Goal: Task Accomplishment & Management: Manage account settings

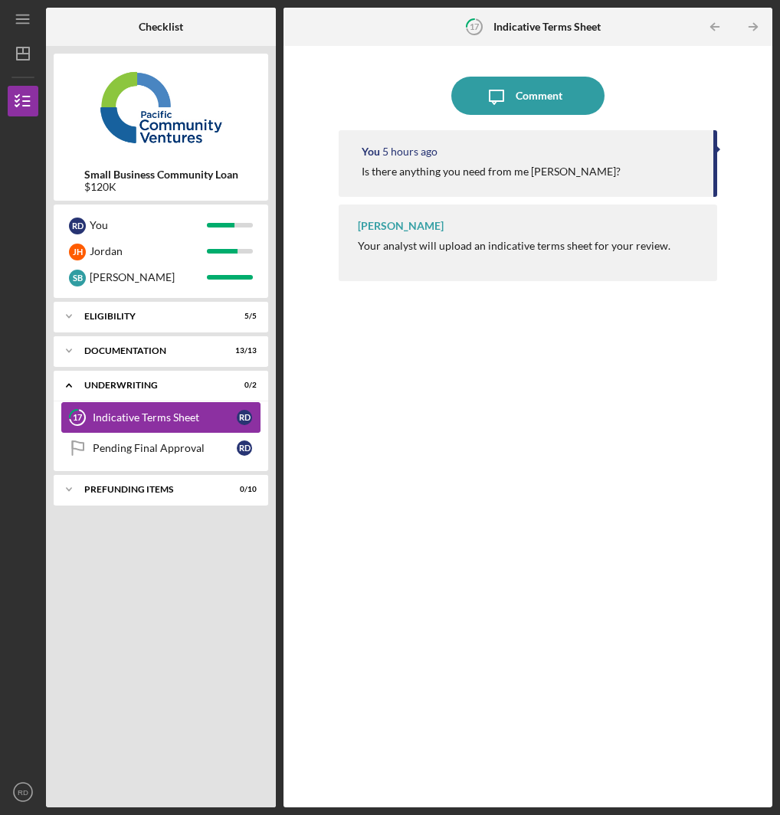
click at [179, 421] on div "Indicative Terms Sheet" at bounding box center [165, 417] width 144 height 12
click at [170, 445] on div "Pending Final Approval" at bounding box center [165, 448] width 144 height 12
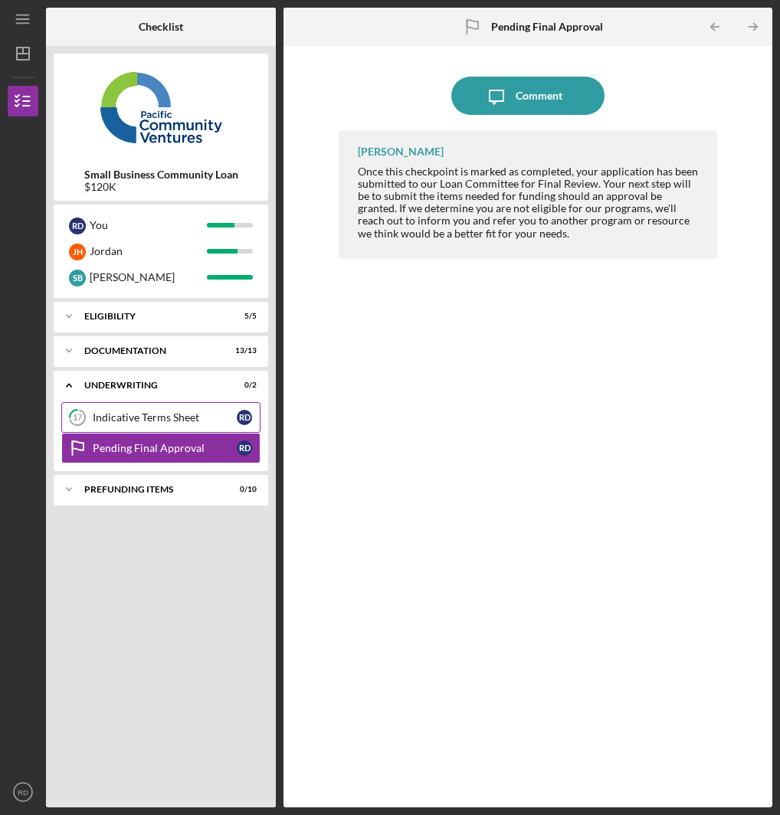
click at [189, 428] on link "17 Indicative Terms Sheet R D" at bounding box center [160, 417] width 199 height 31
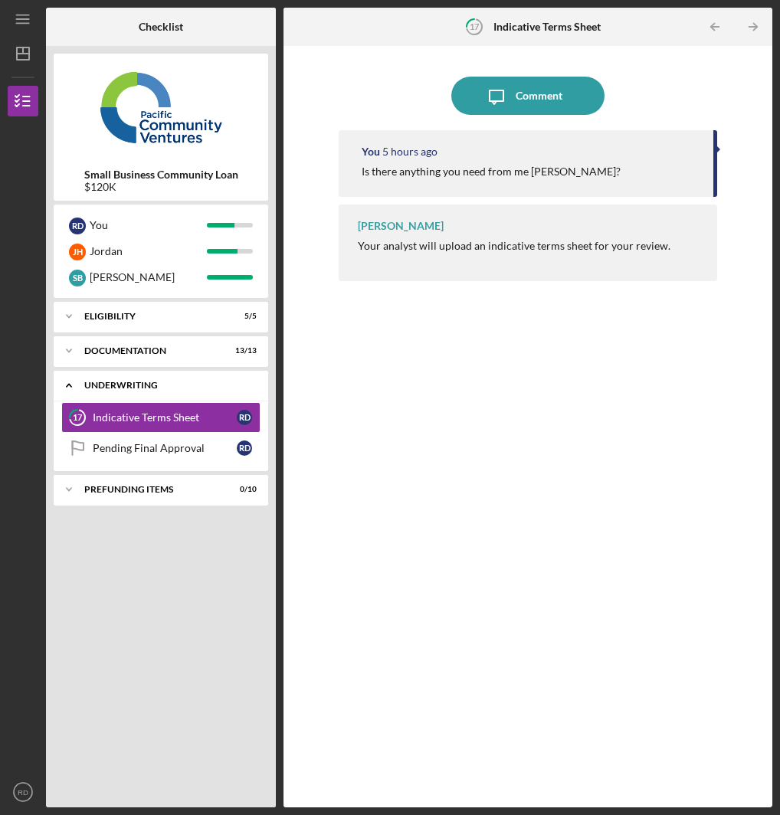
click at [191, 381] on div "Underwriting" at bounding box center [166, 385] width 165 height 9
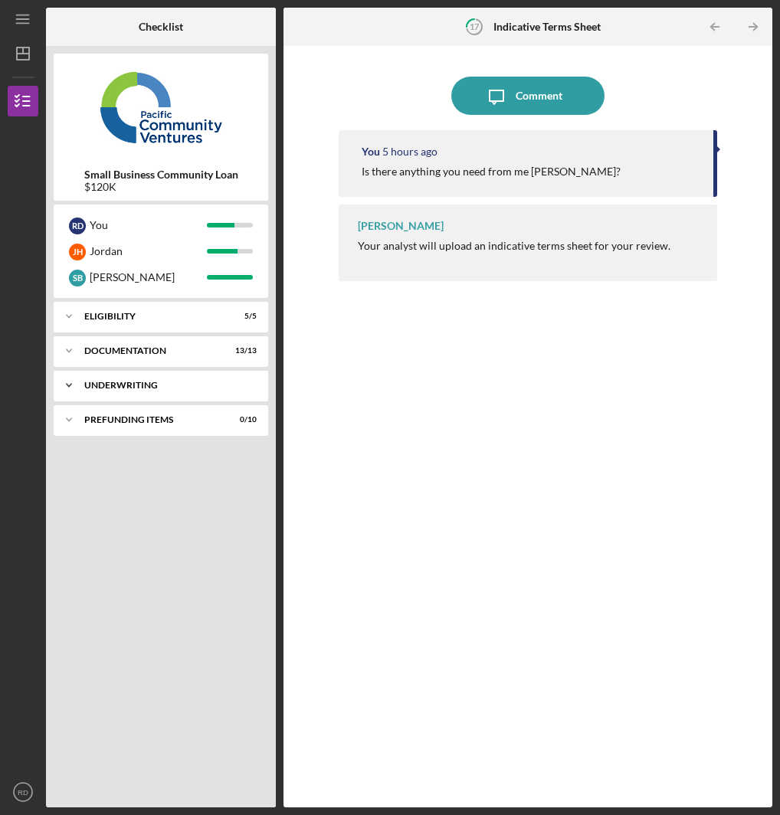
click at [179, 377] on div "Icon/Expander Underwriting 0 / 2" at bounding box center [161, 385] width 215 height 31
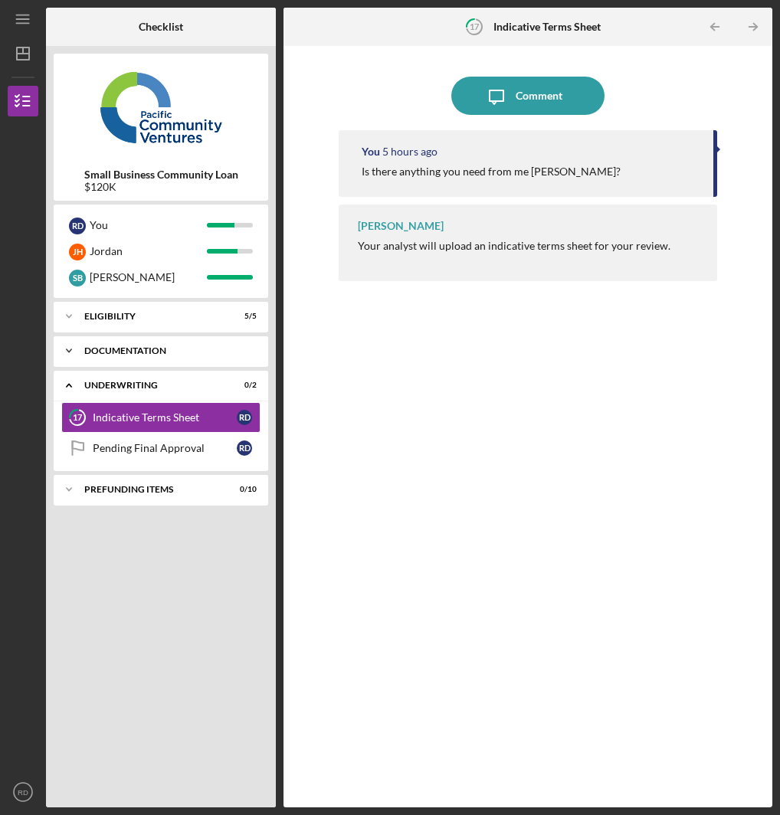
click at [175, 356] on div "Icon/Expander Documentation 13 / 13" at bounding box center [161, 351] width 215 height 31
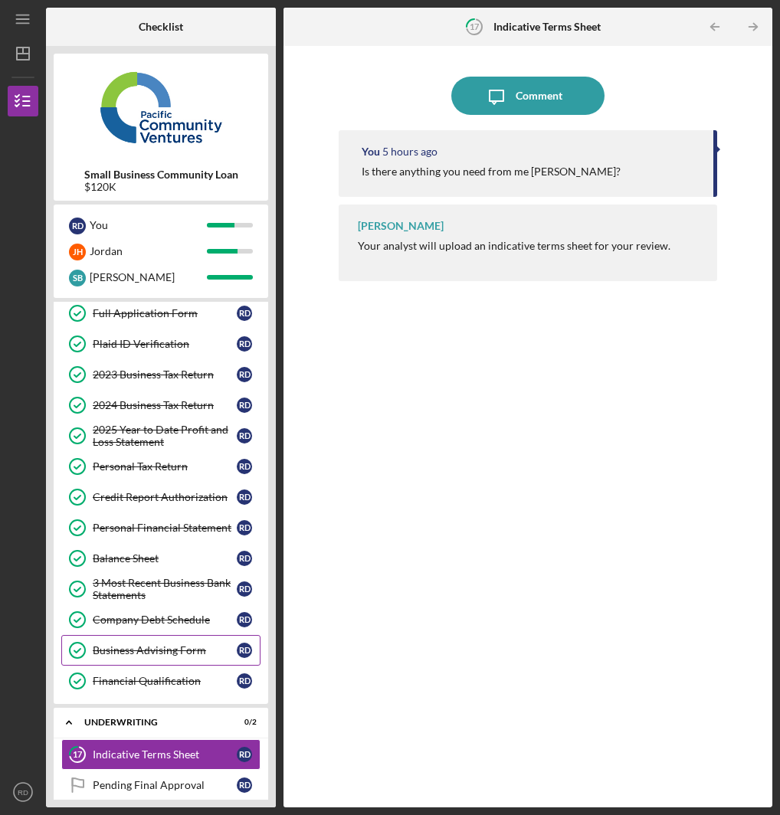
scroll to position [120, 0]
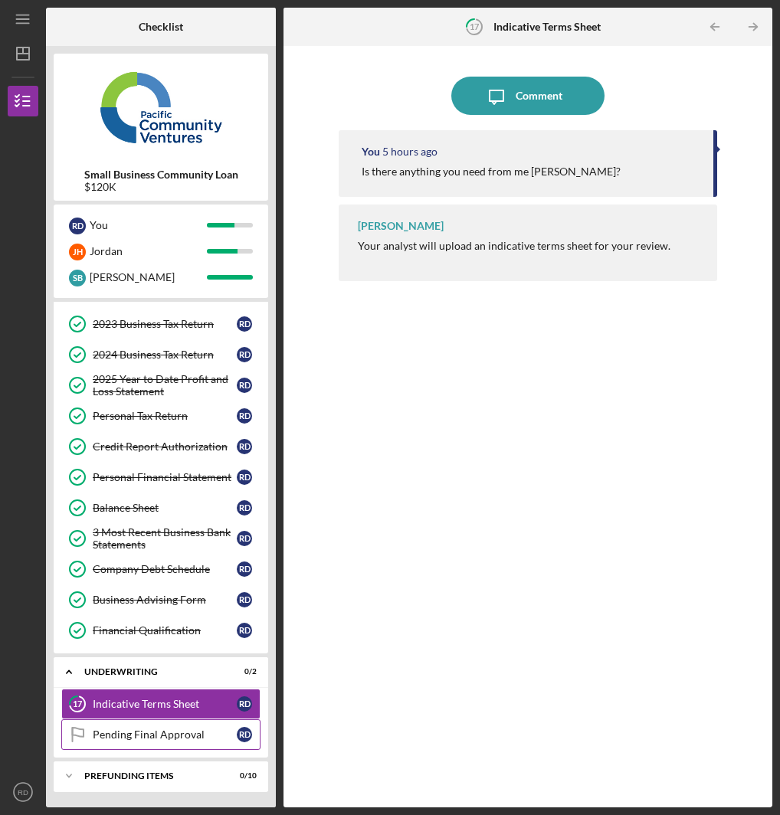
click at [176, 697] on div "Pending Final Approval" at bounding box center [165, 735] width 144 height 12
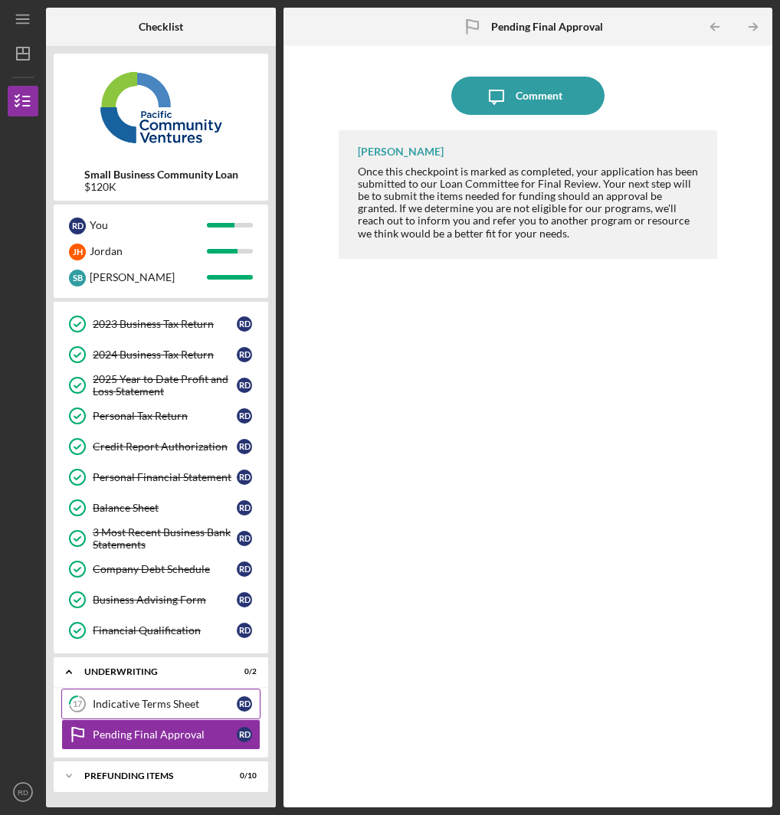
click at [192, 697] on div "Indicative Terms Sheet" at bounding box center [165, 704] width 144 height 12
